Goal: Information Seeking & Learning: Learn about a topic

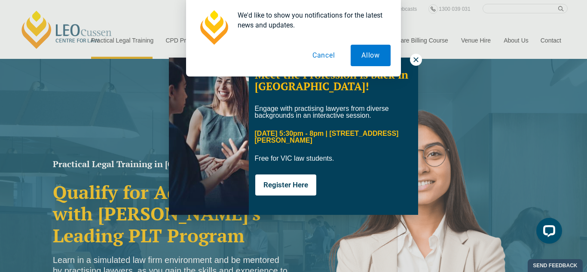
click at [416, 61] on div "We'd like to show you notifications for the latest news and updates. Allow Canc…" at bounding box center [293, 38] width 587 height 76
click at [320, 56] on button "Cancel" at bounding box center [323, 55] width 44 height 21
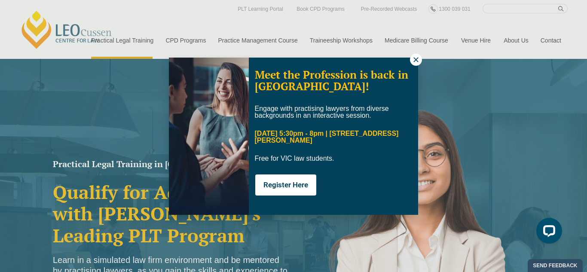
click at [415, 61] on icon at bounding box center [416, 60] width 8 height 8
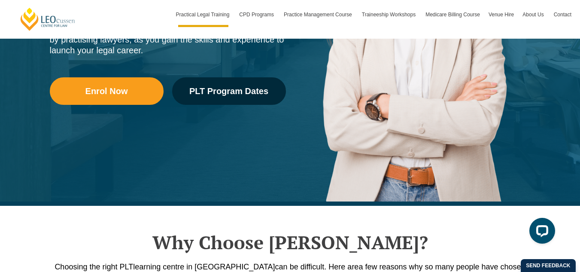
scroll to position [231, 0]
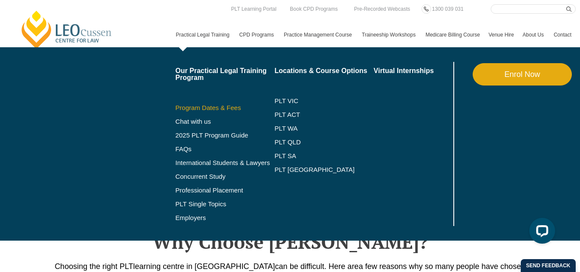
click at [176, 111] on link "Program Dates & Fees" at bounding box center [225, 107] width 99 height 7
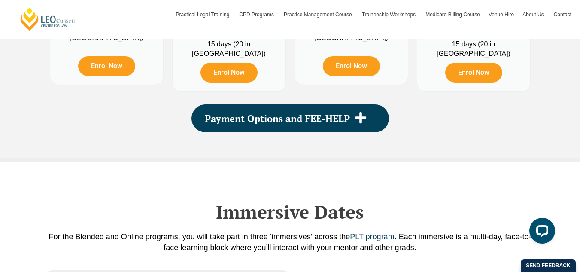
scroll to position [1148, 0]
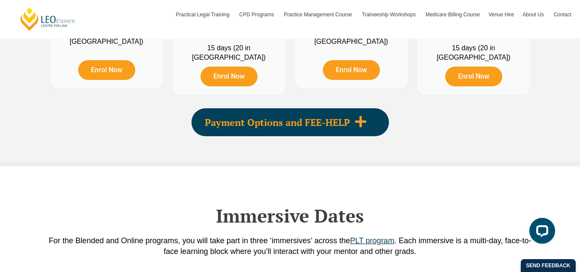
click at [326, 121] on span "Payment Options and FEE-HELP" at bounding box center [277, 122] width 145 height 9
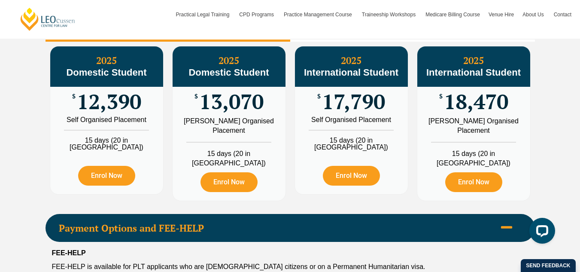
scroll to position [1043, 0]
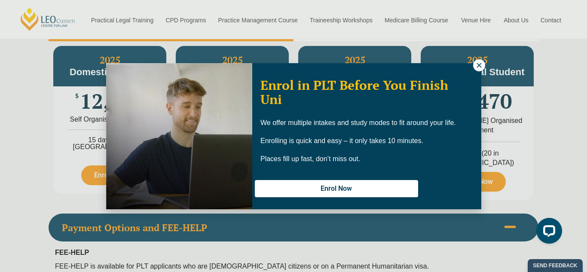
click at [478, 65] on icon at bounding box center [479, 65] width 8 height 8
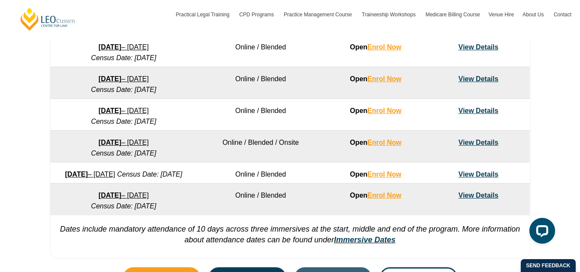
scroll to position [521, 0]
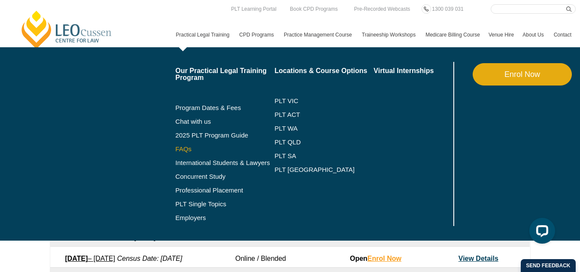
click at [176, 152] on link "FAQs" at bounding box center [225, 149] width 99 height 7
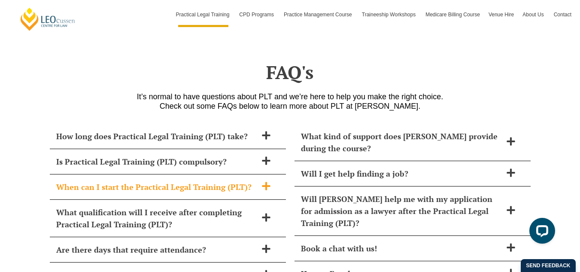
scroll to position [3472, 0]
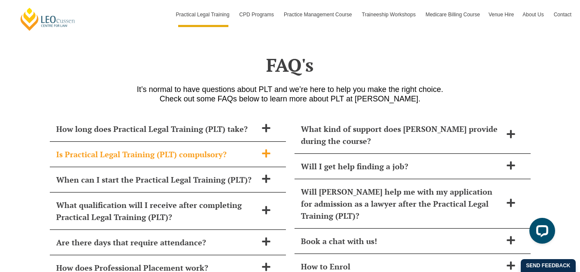
click at [265, 149] on icon at bounding box center [266, 153] width 9 height 9
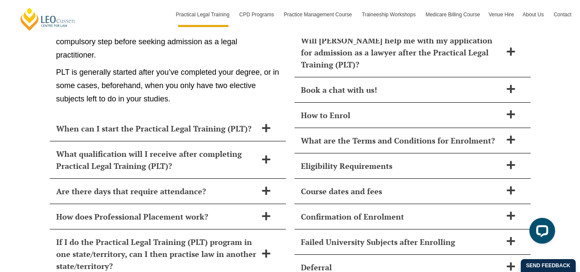
scroll to position [3634, 0]
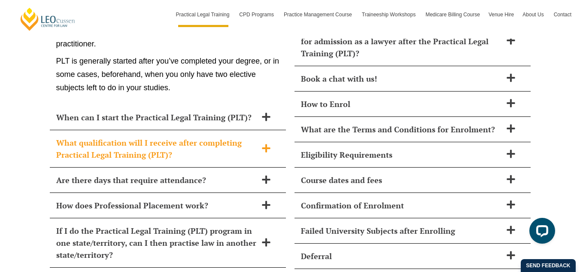
click at [268, 144] on icon at bounding box center [266, 148] width 8 height 8
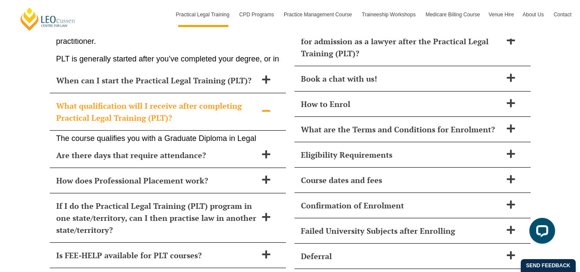
scroll to position [3619, 0]
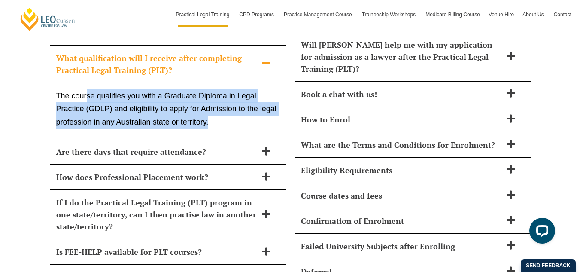
drag, startPoint x: 88, startPoint y: 70, endPoint x: 218, endPoint y: 101, distance: 133.4
click at [218, 101] on p "The course qualifies you with a Graduate Diploma in Legal Practice (GDLP) and e…" at bounding box center [167, 109] width 223 height 40
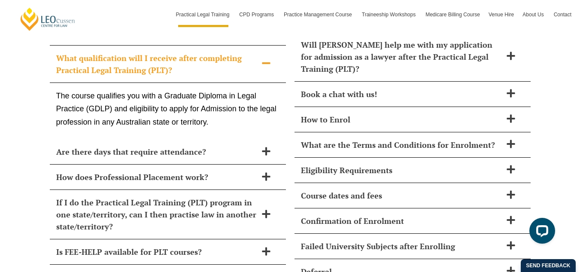
click at [218, 101] on p "The course qualifies you with a Graduate Diploma in Legal Practice (GDLP) and e…" at bounding box center [167, 109] width 223 height 40
click at [266, 172] on icon at bounding box center [266, 176] width 8 height 8
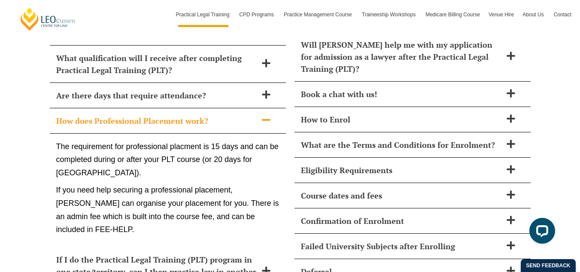
click at [266, 119] on icon at bounding box center [266, 120] width 8 height 2
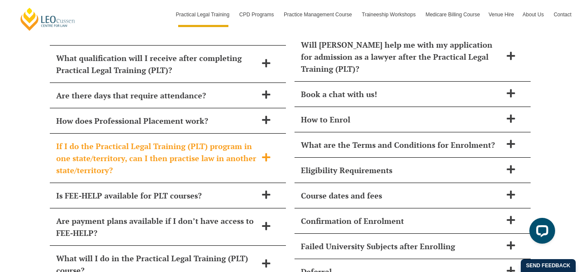
click at [266, 153] on icon at bounding box center [266, 157] width 8 height 8
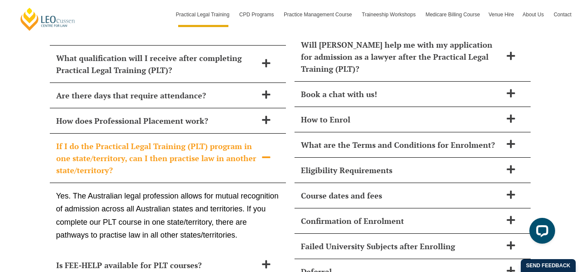
click at [266, 152] on icon at bounding box center [266, 156] width 9 height 9
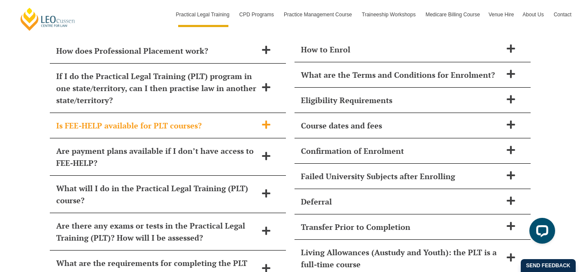
scroll to position [3689, 0]
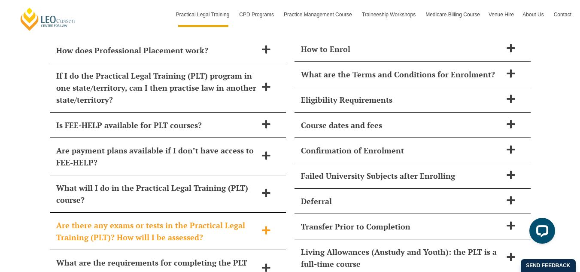
click at [268, 226] on icon at bounding box center [266, 230] width 8 height 8
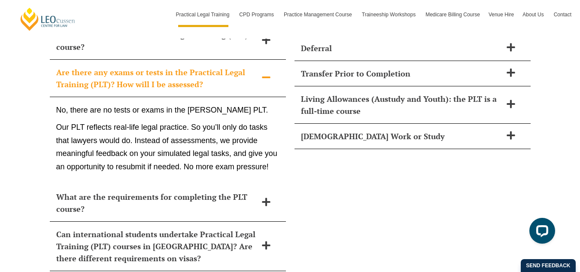
scroll to position [3842, 0]
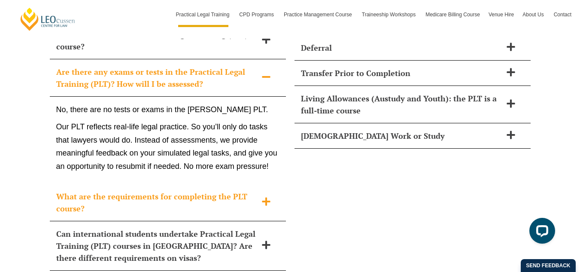
click at [269, 197] on icon at bounding box center [266, 201] width 9 height 9
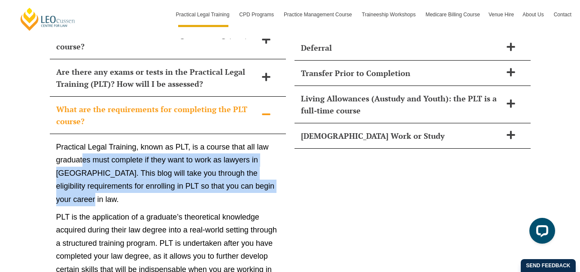
drag, startPoint x: 83, startPoint y: 133, endPoint x: 137, endPoint y: 176, distance: 69.3
click at [137, 176] on p "Practical Legal Training, known as PLT, is a course that all law graduates must…" at bounding box center [167, 173] width 223 height 66
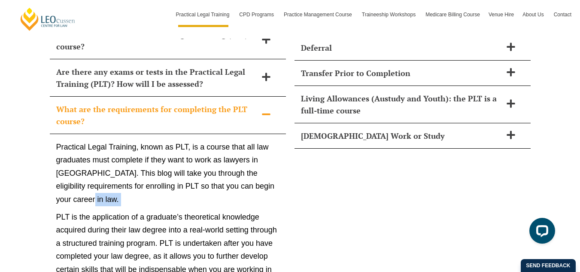
click at [137, 176] on p "Practical Legal Training, known as PLT, is a course that all law graduates must…" at bounding box center [167, 173] width 223 height 66
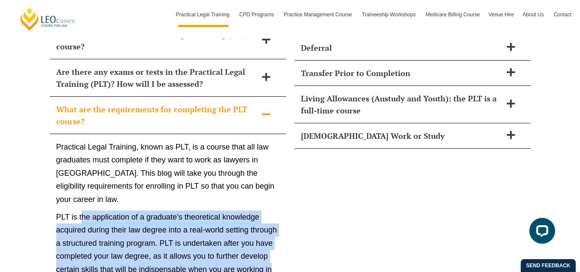
drag, startPoint x: 82, startPoint y: 189, endPoint x: 287, endPoint y: 244, distance: 212.4
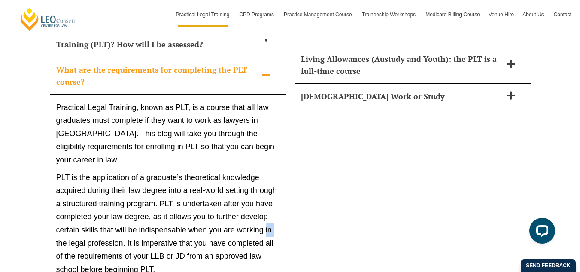
scroll to position [3882, 0]
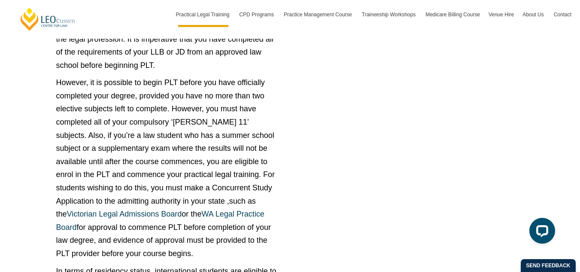
scroll to position [4087, 0]
